Goal: Task Accomplishment & Management: Manage account settings

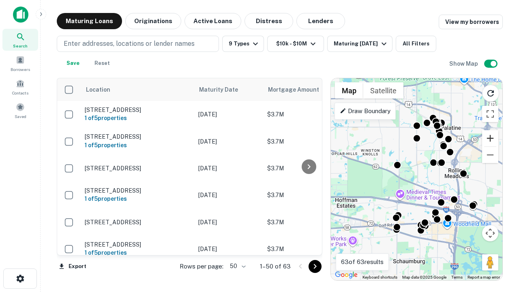
click at [491, 138] on button "Zoom in" at bounding box center [491, 138] width 16 height 16
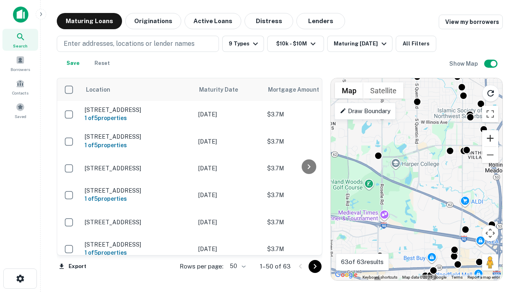
click at [491, 138] on button "Zoom in" at bounding box center [491, 138] width 16 height 16
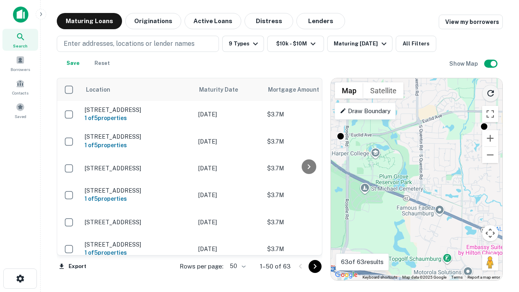
click at [491, 92] on icon "Reload search area" at bounding box center [491, 93] width 10 height 10
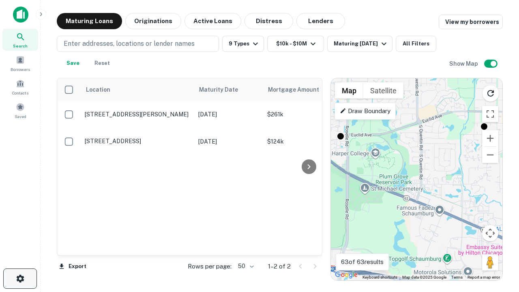
click at [20, 279] on icon "button" at bounding box center [20, 279] width 10 height 10
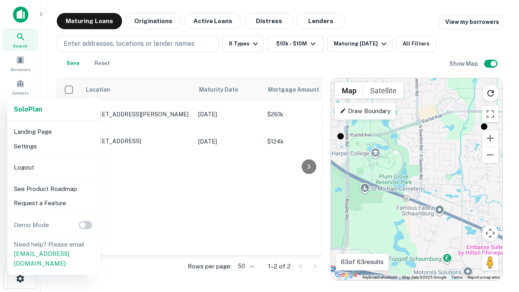
click at [54, 167] on li "Logout" at bounding box center [54, 167] width 87 height 15
